Goal: Task Accomplishment & Management: Complete application form

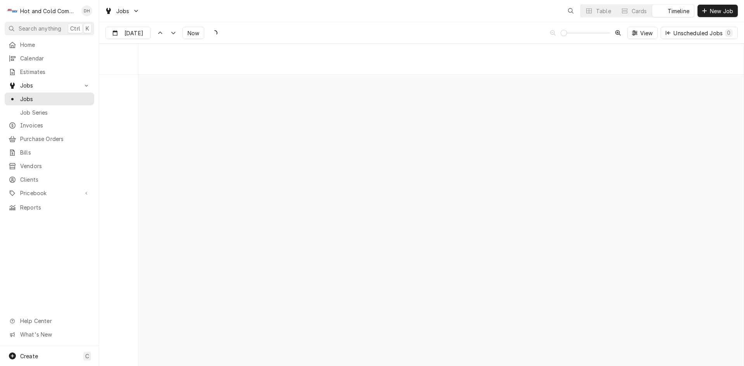
scroll to position [6062, 0]
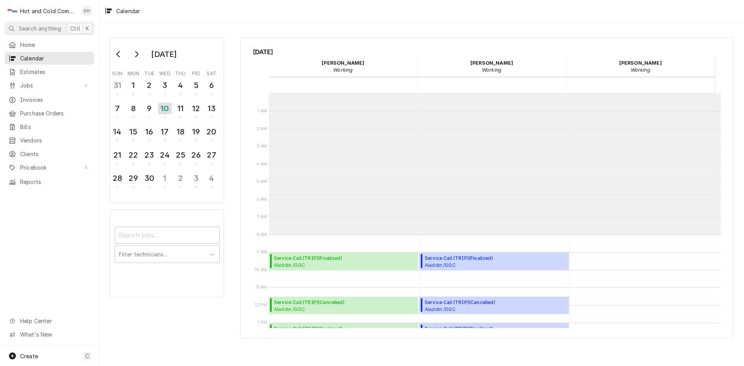
scroll to position [141, 0]
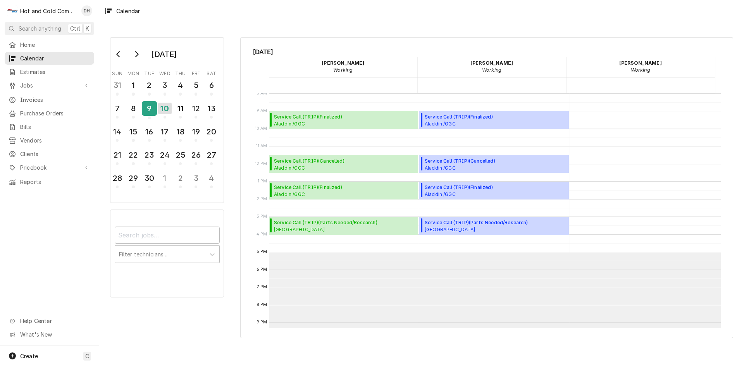
click at [151, 108] on div "9" at bounding box center [150, 108] width 14 height 13
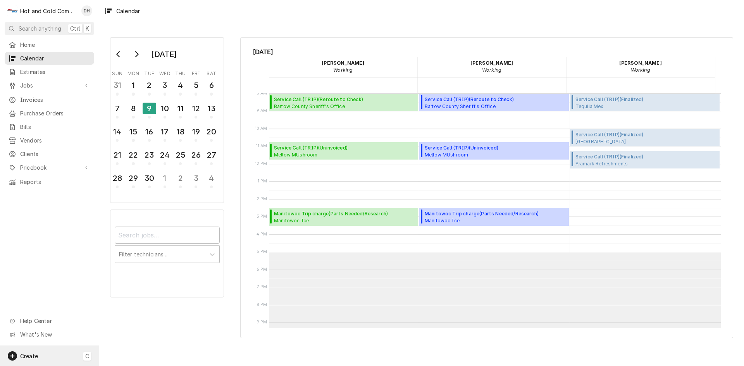
click at [28, 353] on span "Create" at bounding box center [29, 356] width 18 height 7
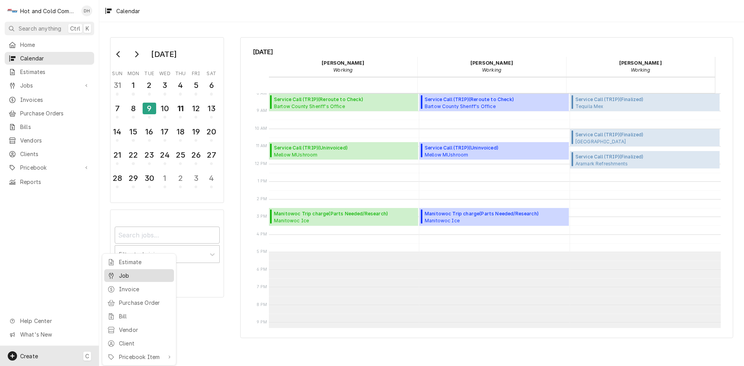
click at [147, 276] on div "Job" at bounding box center [145, 275] width 52 height 8
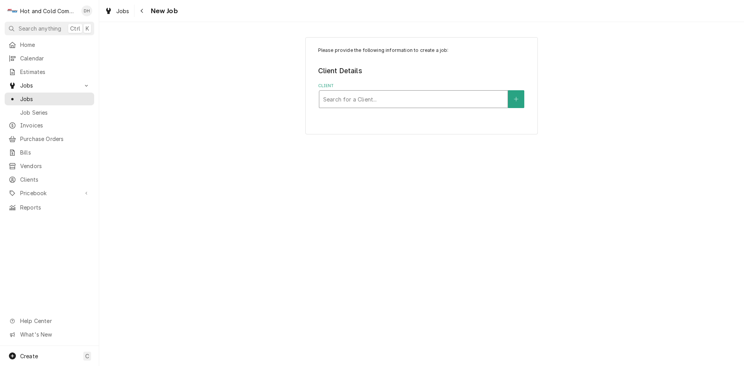
click at [389, 102] on div "Client" at bounding box center [413, 99] width 180 height 14
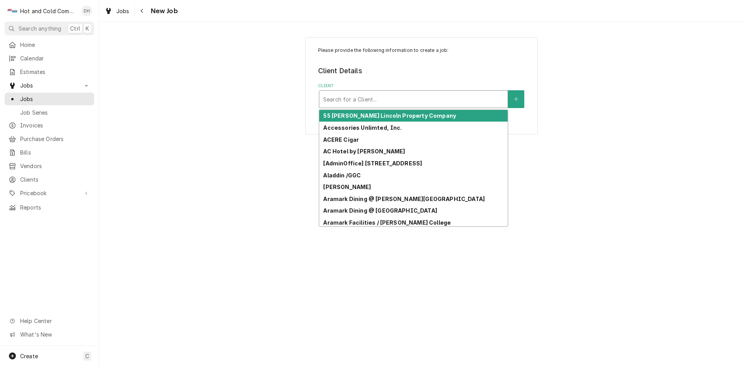
type input "a"
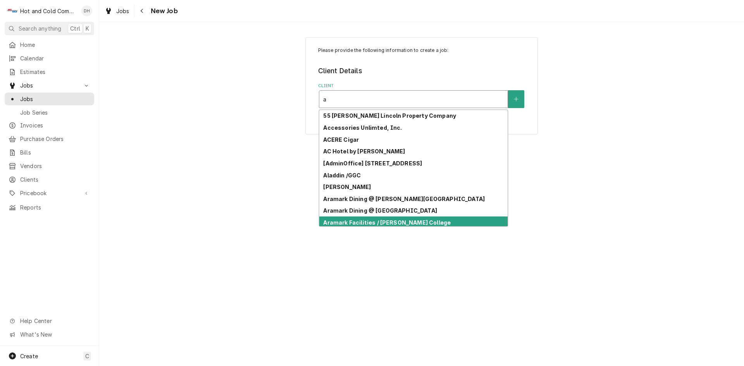
scroll to position [15, 0]
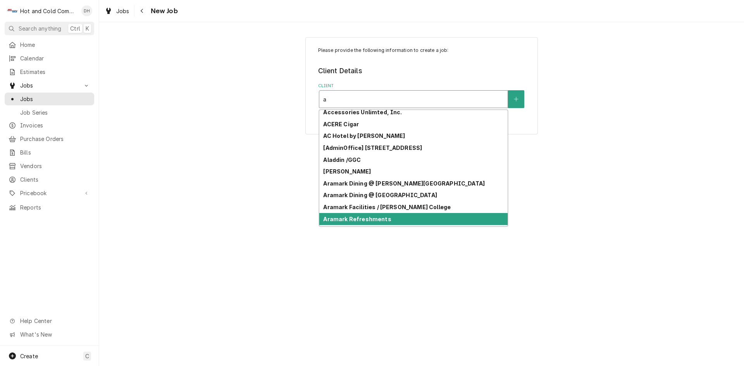
click at [489, 222] on div "Aramark Refreshments" at bounding box center [413, 219] width 188 height 12
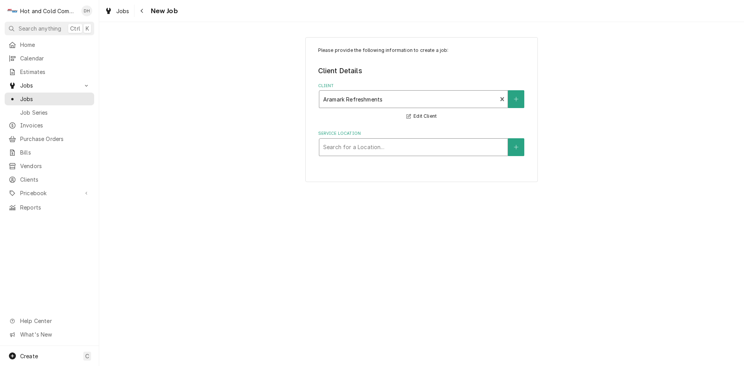
click at [430, 148] on div "Service Location" at bounding box center [413, 147] width 180 height 14
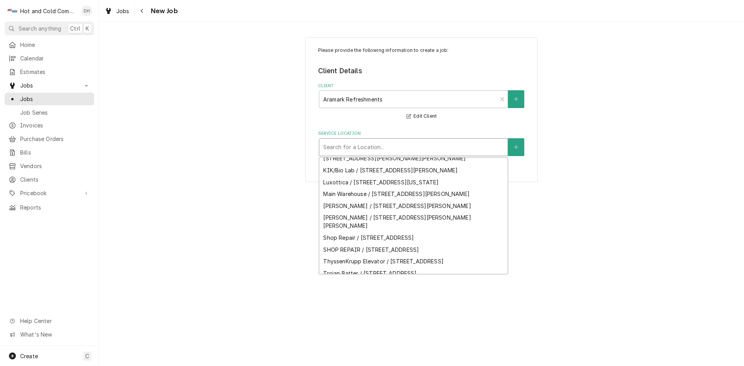
scroll to position [139, 0]
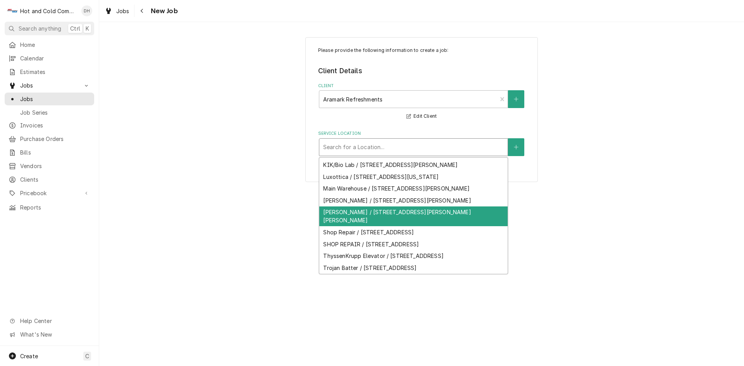
click at [474, 227] on div "[PERSON_NAME] / [STREET_ADDRESS][PERSON_NAME][PERSON_NAME]" at bounding box center [413, 216] width 188 height 20
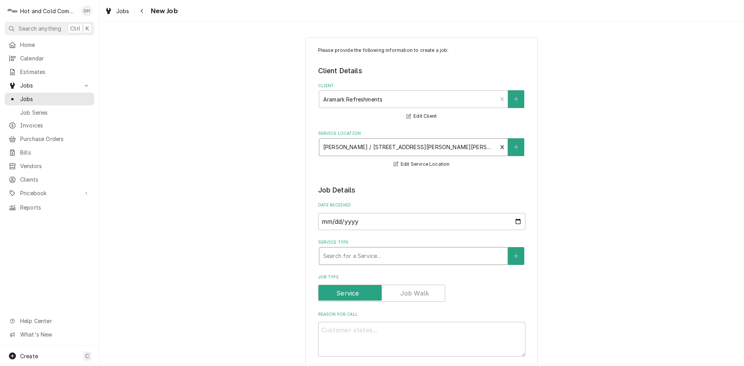
click at [421, 253] on div "Service Type" at bounding box center [413, 256] width 180 height 14
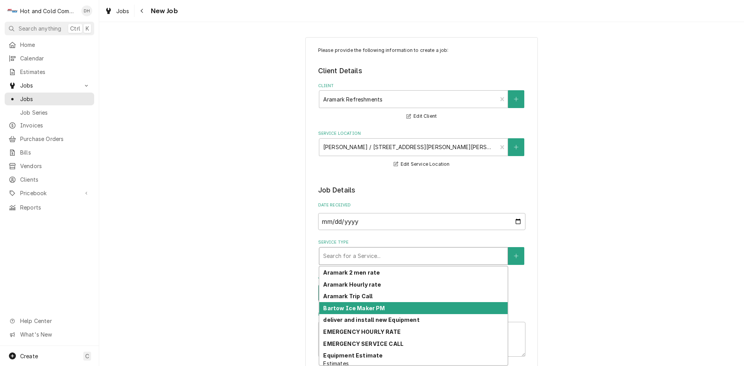
scroll to position [28, 0]
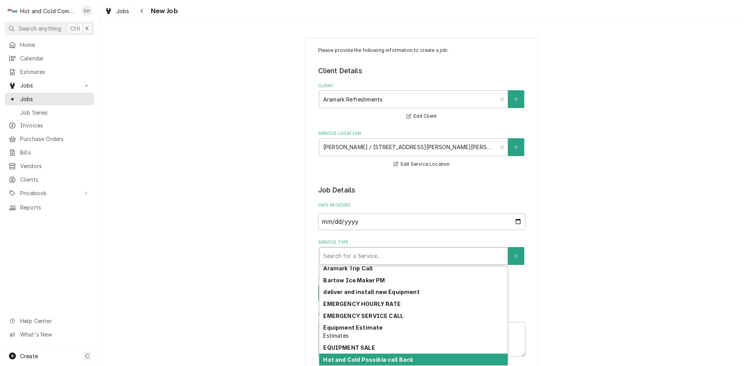
click at [464, 357] on div "Hot and Cold Possible call Back" at bounding box center [413, 360] width 188 height 12
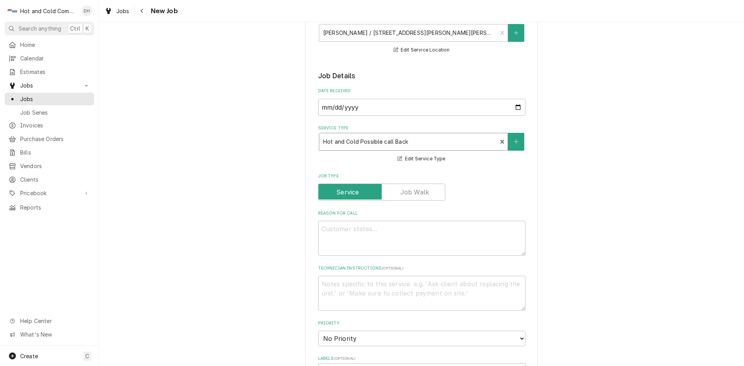
scroll to position [129, 0]
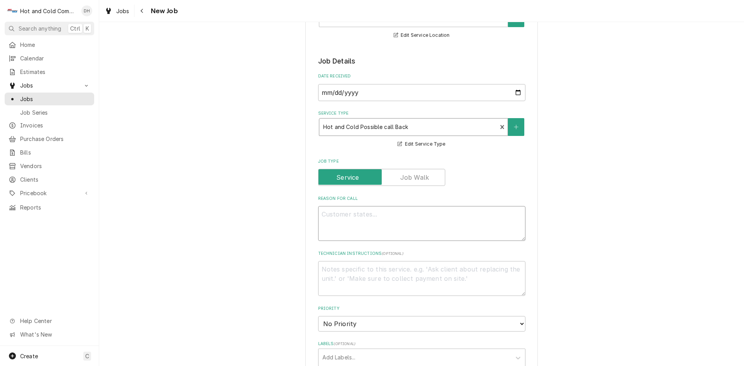
click at [345, 219] on textarea "Reason For Call" at bounding box center [421, 223] width 207 height 35
type textarea "x"
type textarea "w"
type textarea "x"
type textarea "wa"
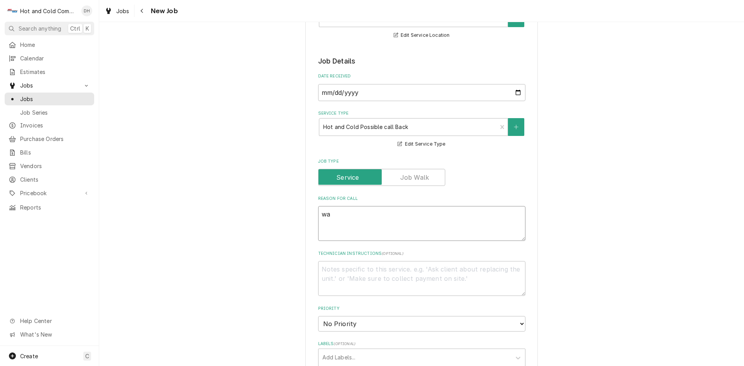
type textarea "x"
type textarea "wat"
type textarea "x"
type textarea "wate"
type textarea "x"
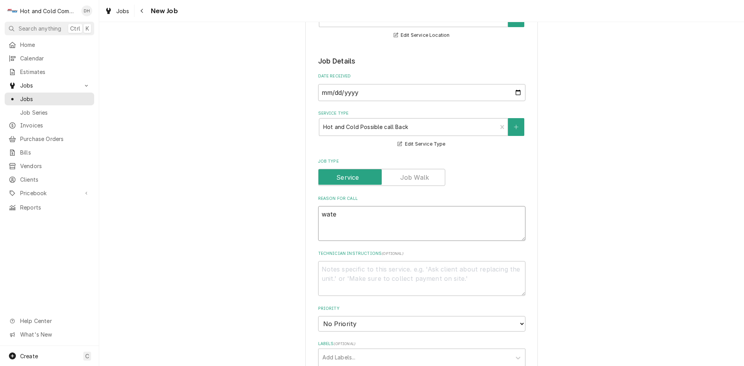
type textarea "water"
type textarea "x"
type textarea "water"
type textarea "x"
type textarea "water l"
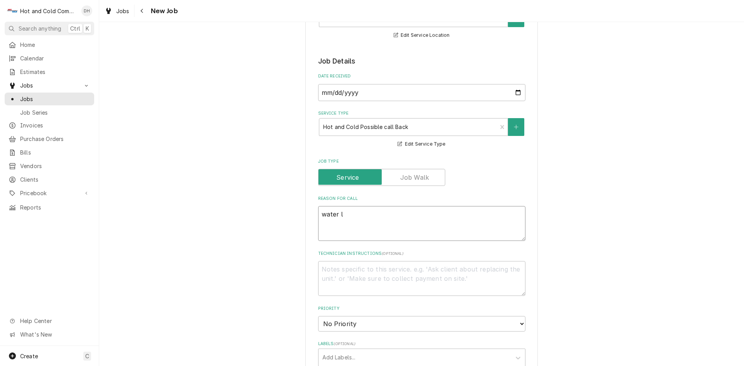
type textarea "x"
type textarea "water le"
type textarea "x"
type textarea "water lea"
type textarea "x"
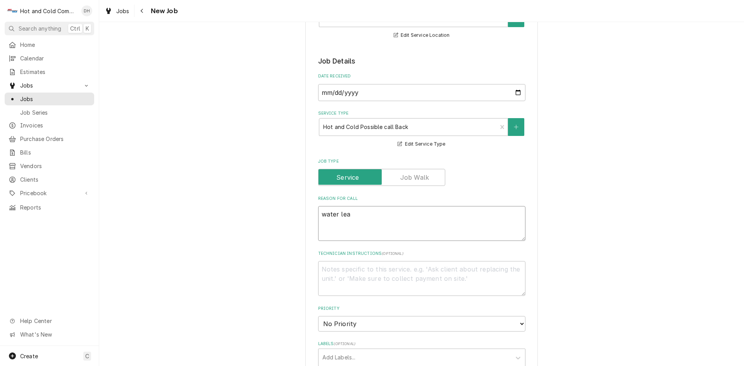
type textarea "water leak"
type textarea "x"
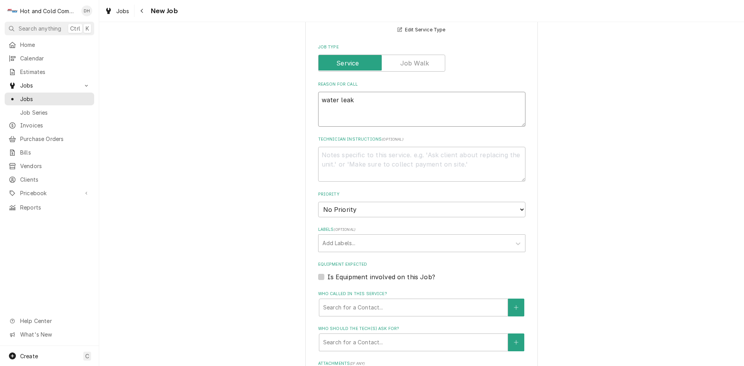
scroll to position [258, 0]
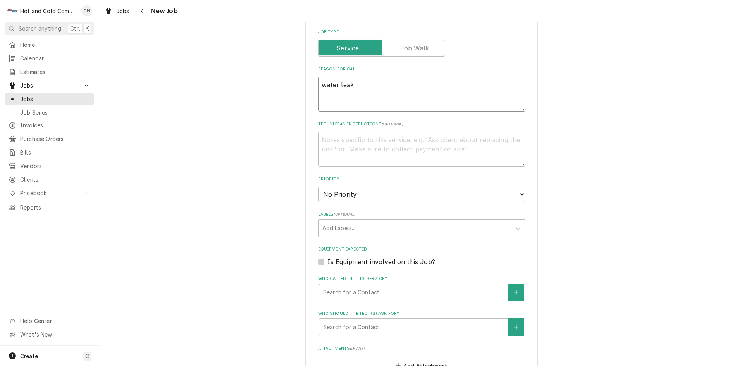
type textarea "water leak"
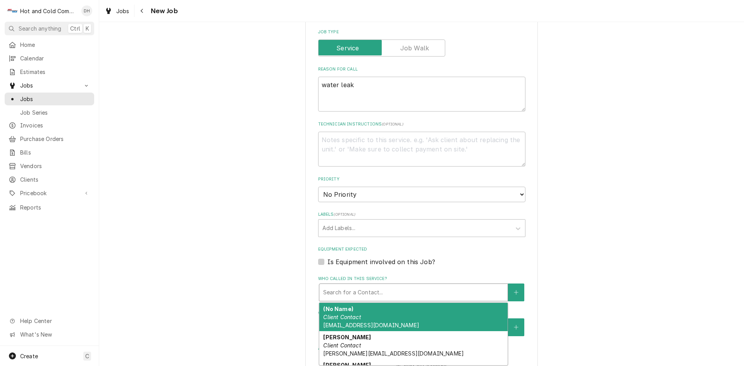
click at [397, 288] on div "Who called in this service?" at bounding box center [413, 292] width 180 height 14
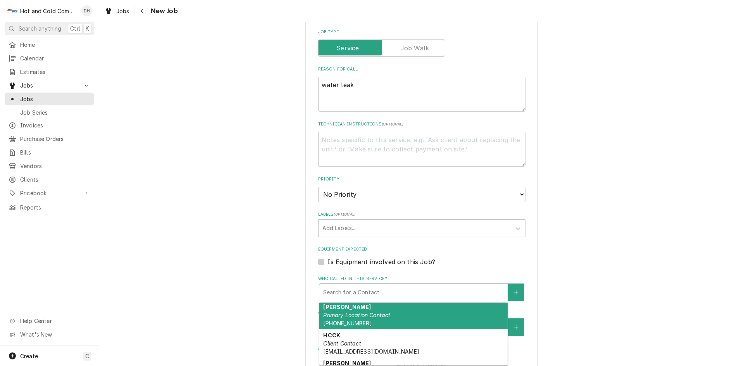
scroll to position [223, 0]
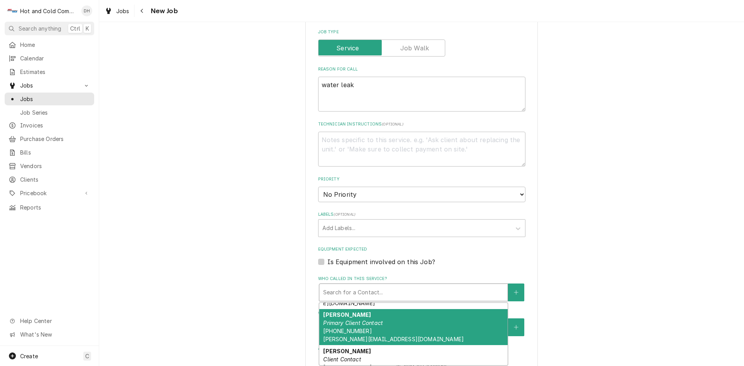
click at [357, 328] on span "[PHONE_NUMBER] [PERSON_NAME][EMAIL_ADDRESS][DOMAIN_NAME]" at bounding box center [393, 335] width 141 height 15
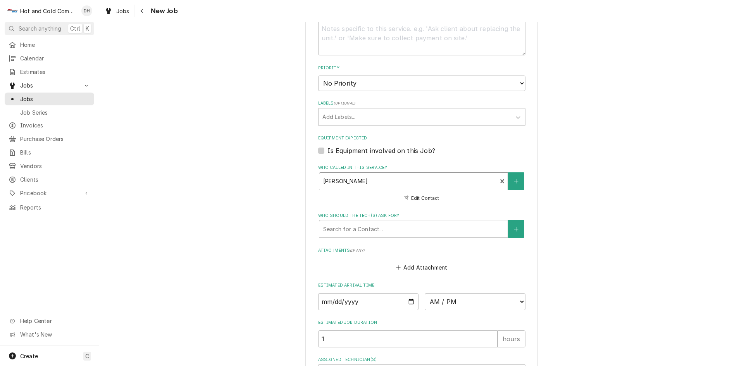
scroll to position [387, 0]
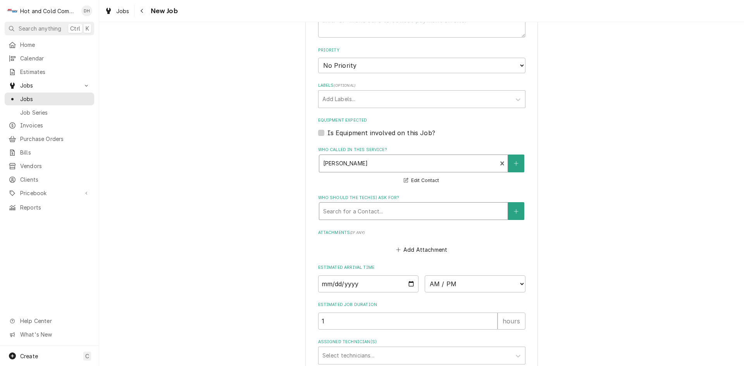
click at [373, 207] on div "Who should the tech(s) ask for?" at bounding box center [413, 211] width 180 height 14
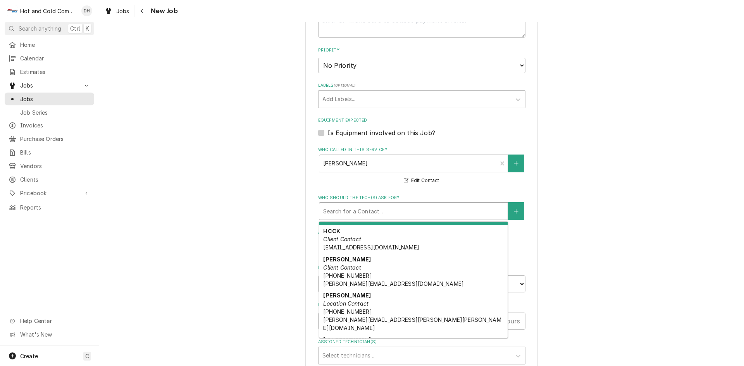
scroll to position [124, 0]
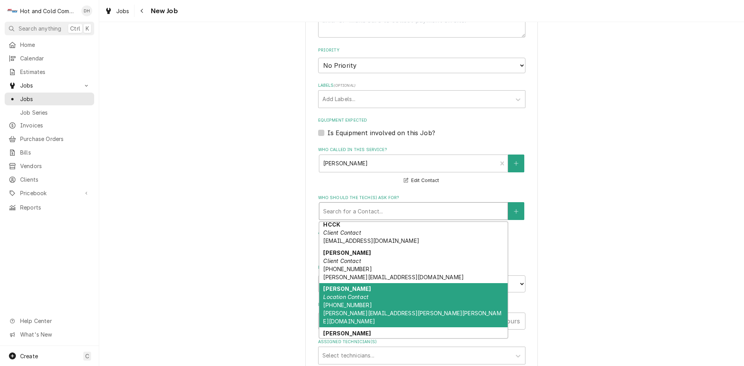
click at [388, 301] on div "[PERSON_NAME] Location Contact [PHONE_NUMBER] [PERSON_NAME][EMAIL_ADDRESS][PERS…" at bounding box center [413, 305] width 188 height 45
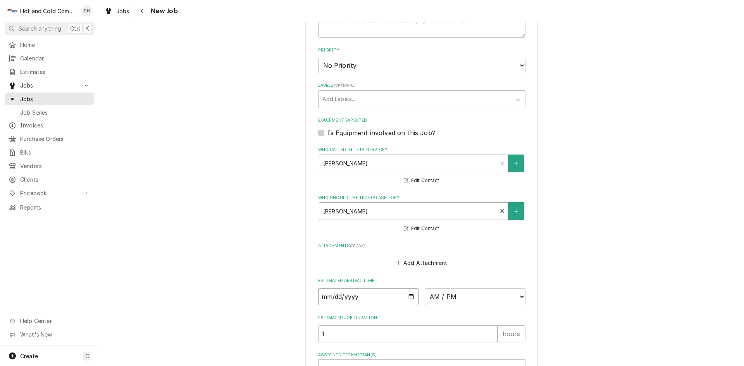
click at [409, 296] on input "Date" at bounding box center [368, 296] width 101 height 17
type textarea "x"
type input "[DATE]"
type textarea "x"
click at [519, 296] on select "AM / PM 6:00 AM 6:15 AM 6:30 AM 6:45 AM 7:00 AM 7:15 AM 7:30 AM 7:45 AM 8:00 AM…" at bounding box center [474, 296] width 101 height 17
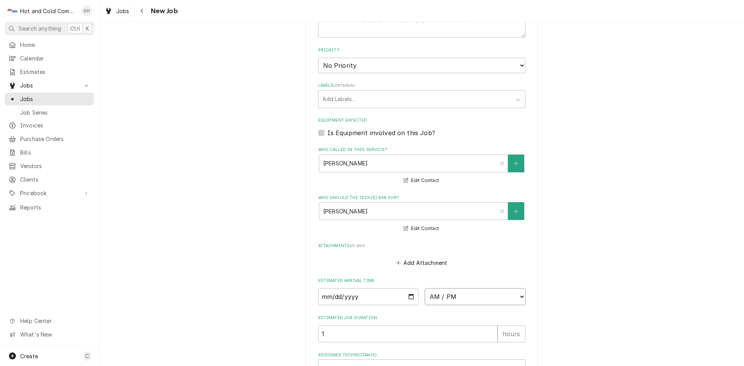
select select "08:00:00"
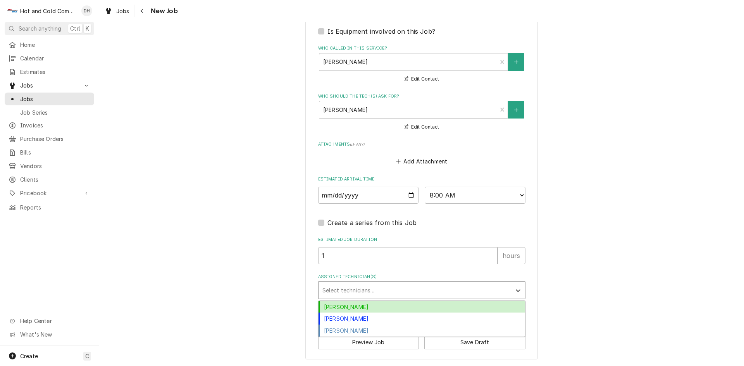
click at [356, 292] on div "Assigned Technician(s)" at bounding box center [414, 290] width 185 height 14
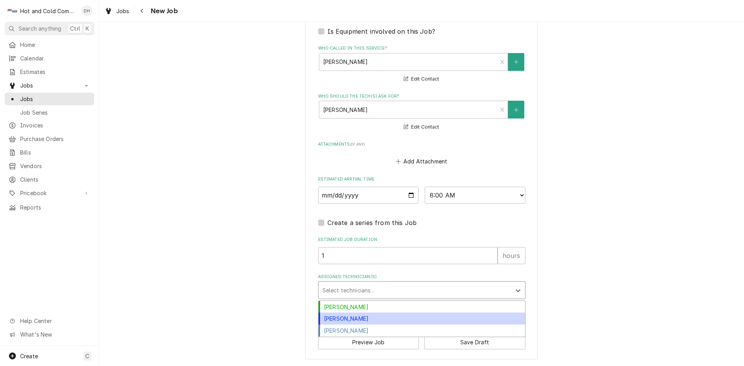
click at [353, 318] on div "[PERSON_NAME]" at bounding box center [421, 319] width 206 height 12
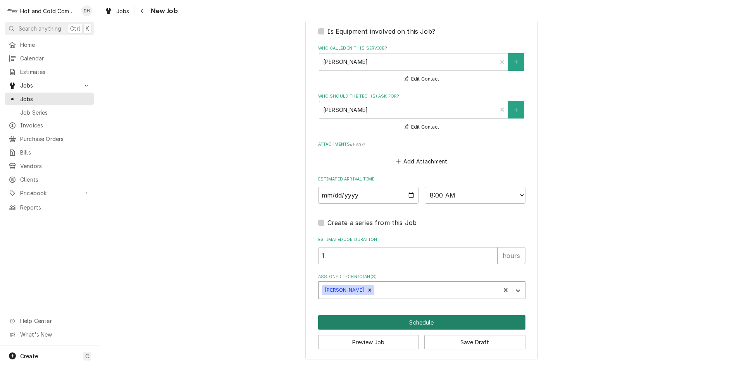
click at [426, 319] on button "Schedule" at bounding box center [421, 322] width 207 height 14
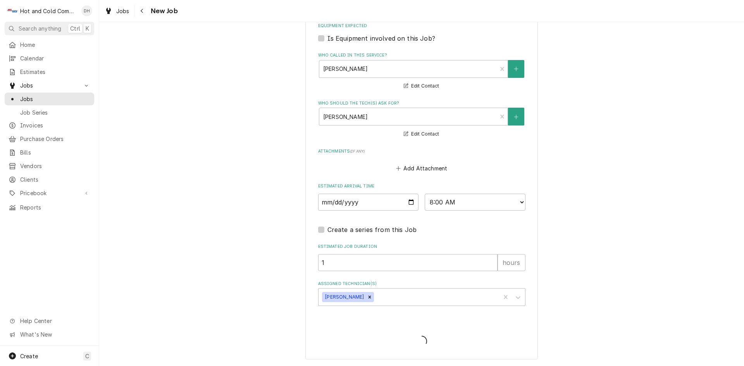
scroll to position [482, 0]
type textarea "x"
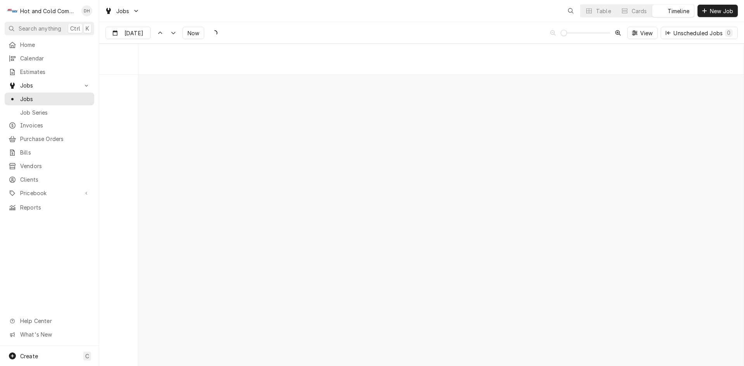
scroll to position [6062, 0]
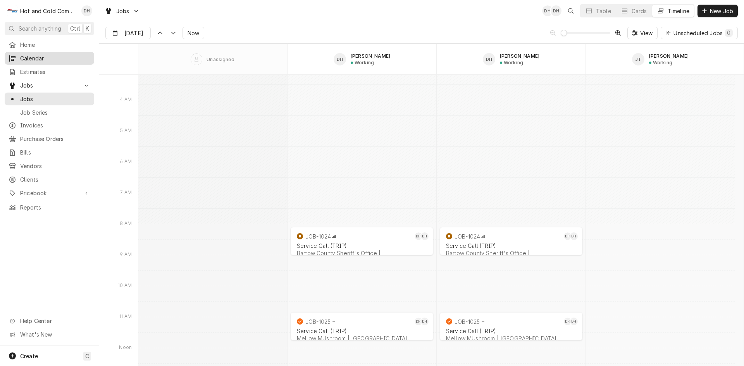
click at [46, 60] on span "Calendar" at bounding box center [55, 58] width 70 height 8
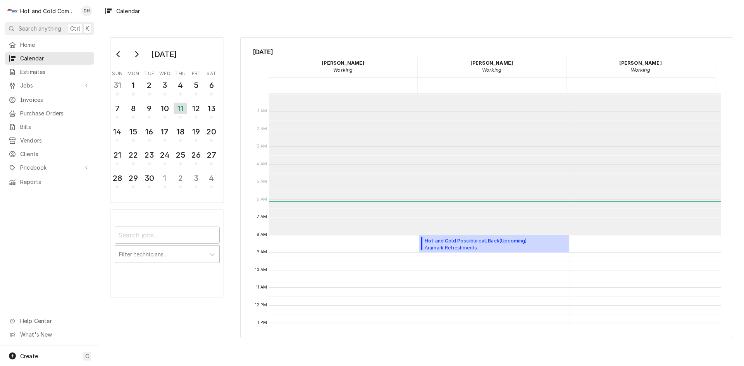
scroll to position [141, 0]
